Goal: Task Accomplishment & Management: Manage account settings

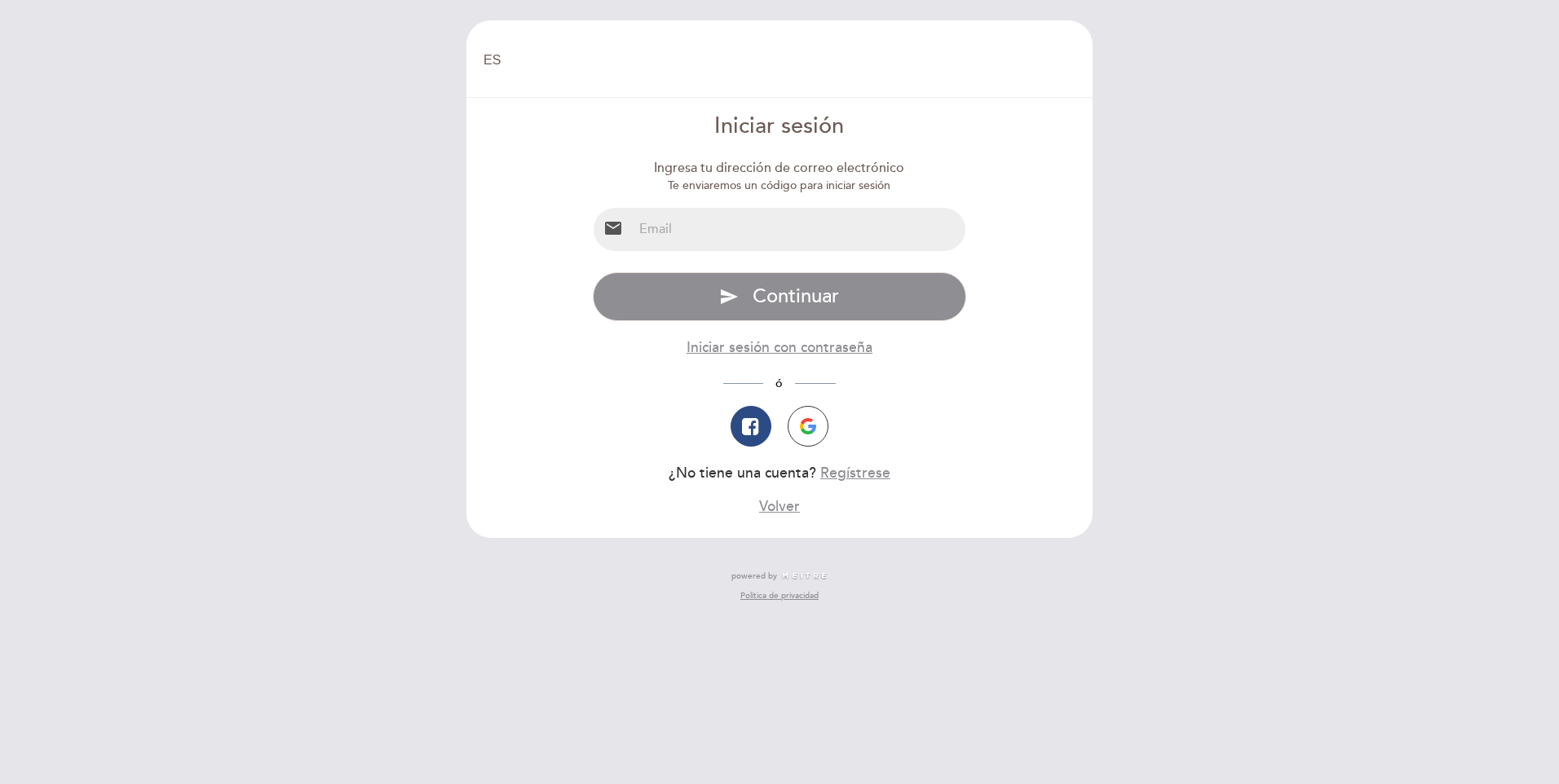
select select "es"
click at [736, 236] on input "email" at bounding box center [799, 229] width 333 height 43
drag, startPoint x: 592, startPoint y: 256, endPoint x: 499, endPoint y: 244, distance: 93.8
click at [497, 251] on form "Iniciar sesión Ingresa tu dirección de correo electrónico Te enviaremos un códi…" at bounding box center [779, 314] width 603 height 406
type input "[EMAIL_ADDRESS][PERSON_NAME][DOMAIN_NAME]"
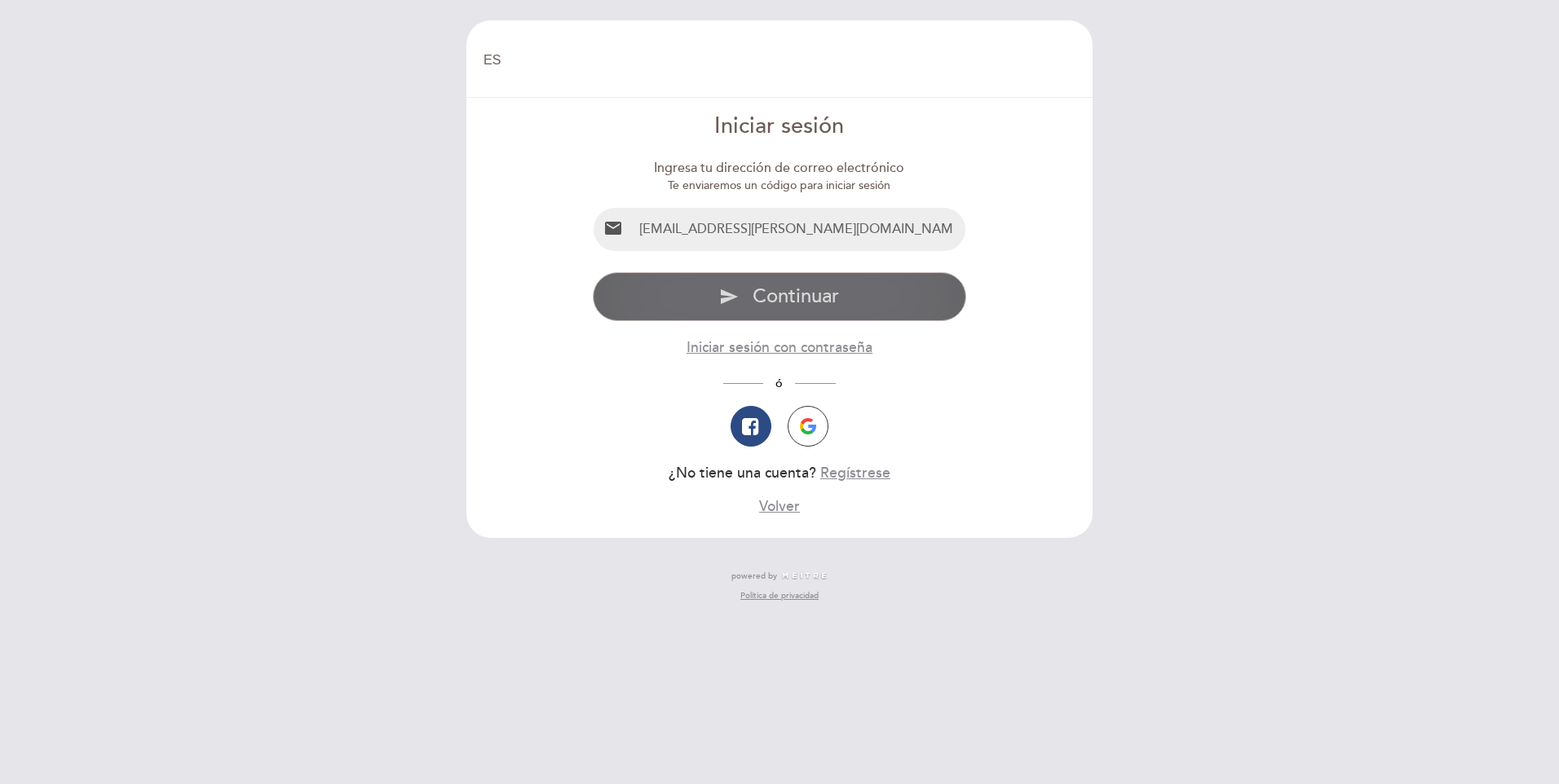
click at [717, 298] on button "send Continuar" at bounding box center [780, 297] width 375 height 49
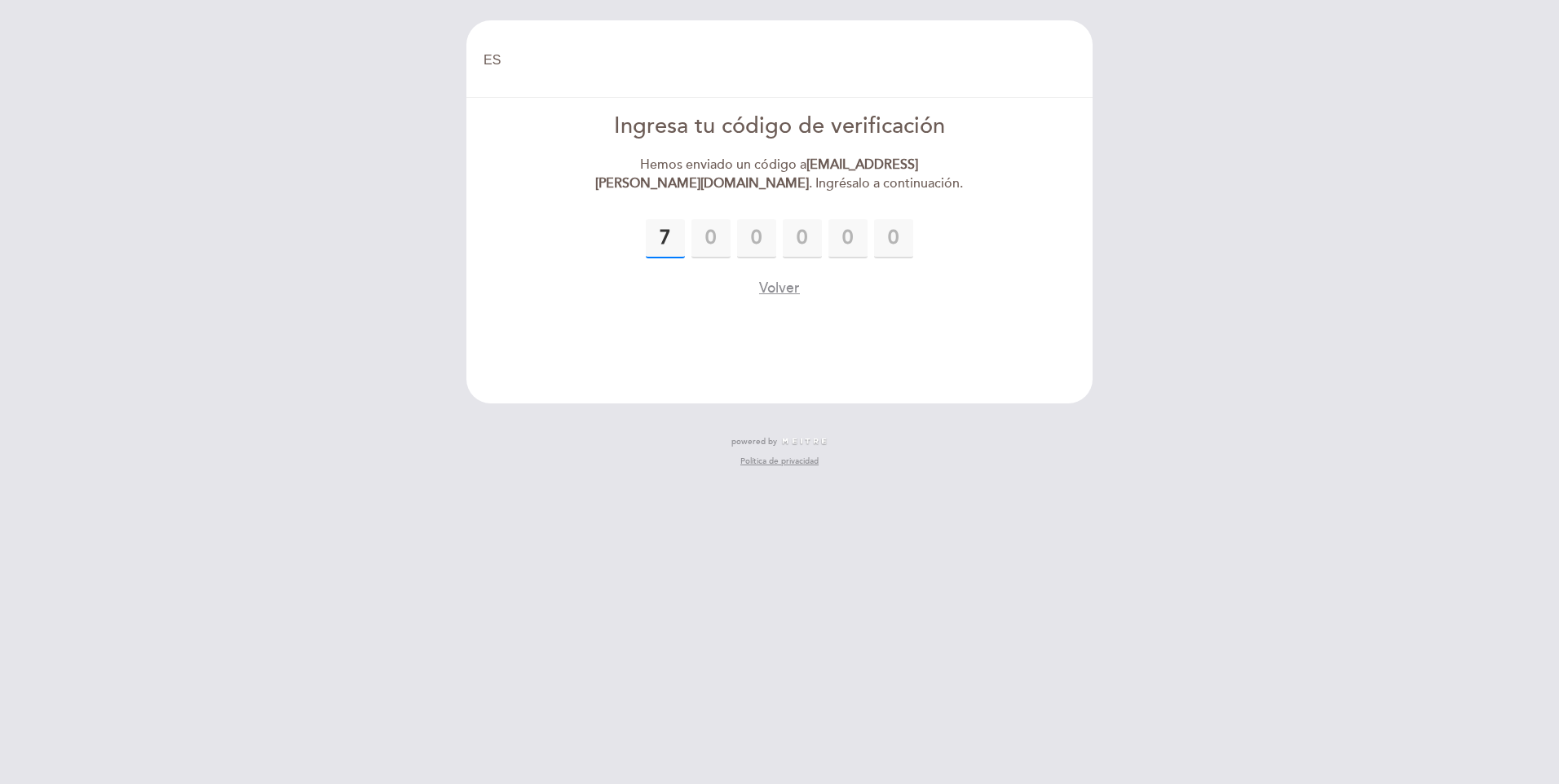
type input "7"
type input "1"
type input "9"
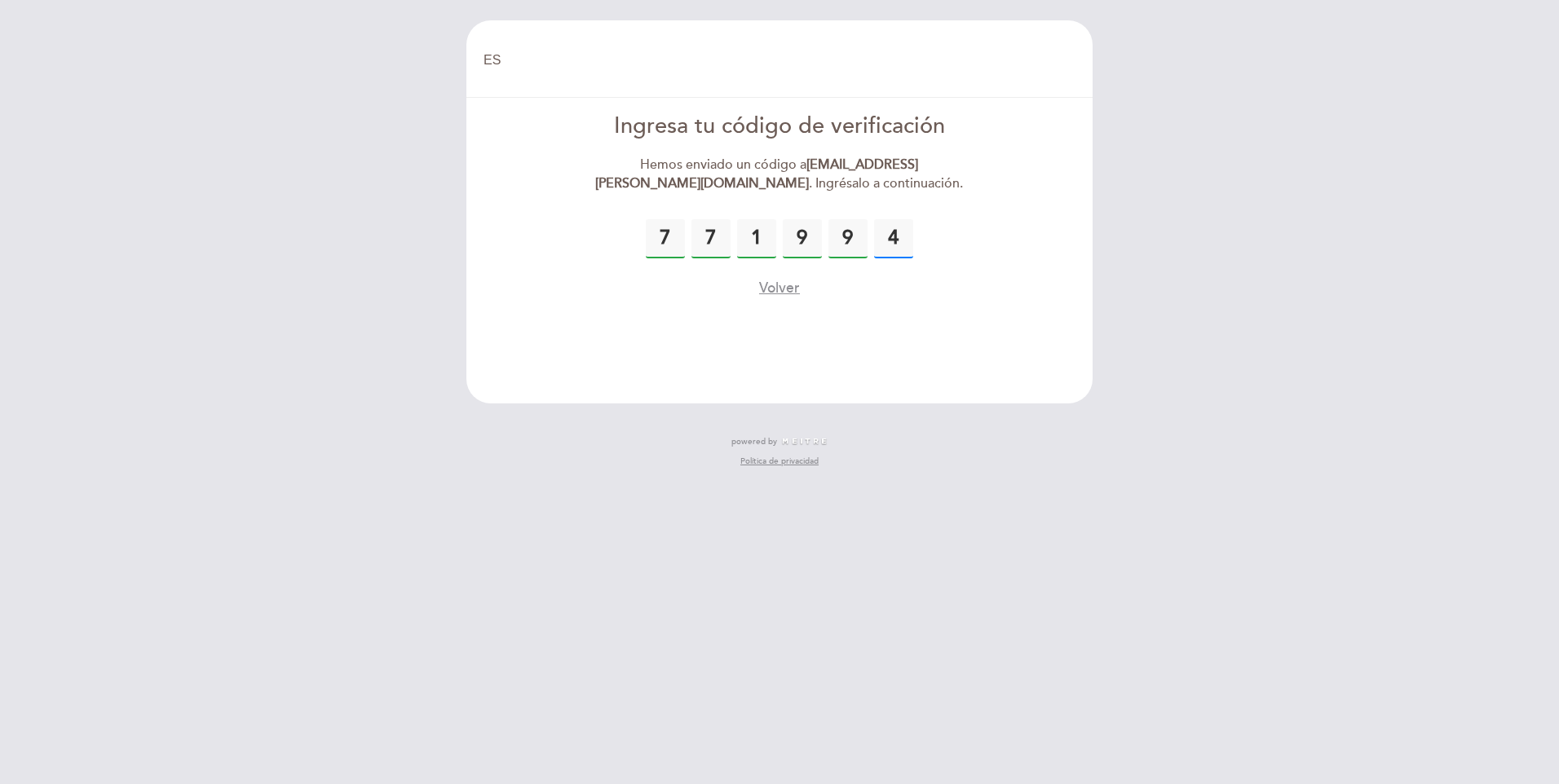
type input "4"
